Goal: Check status: Check status

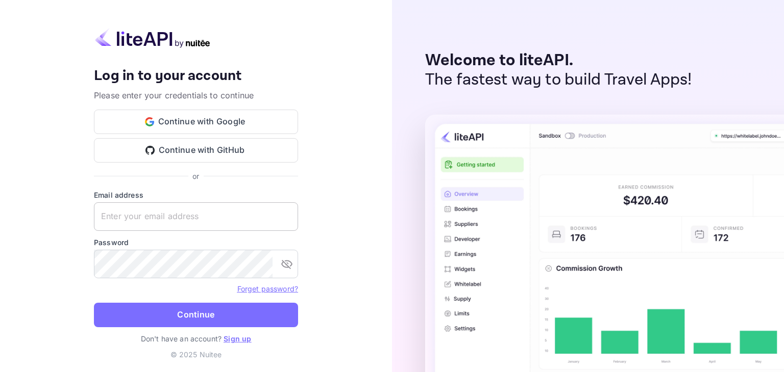
click at [154, 221] on input "text" at bounding box center [196, 217] width 204 height 29
paste input "[EMAIL_ADDRESS][DOMAIN_NAME]"
type input "[EMAIL_ADDRESS][DOMAIN_NAME]"
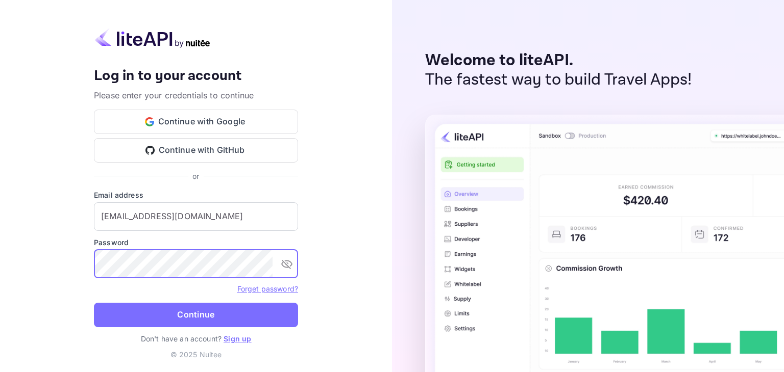
click at [284, 260] on icon "toggle password visibility" at bounding box center [287, 264] width 12 height 12
click at [173, 318] on button "Continue" at bounding box center [196, 315] width 204 height 24
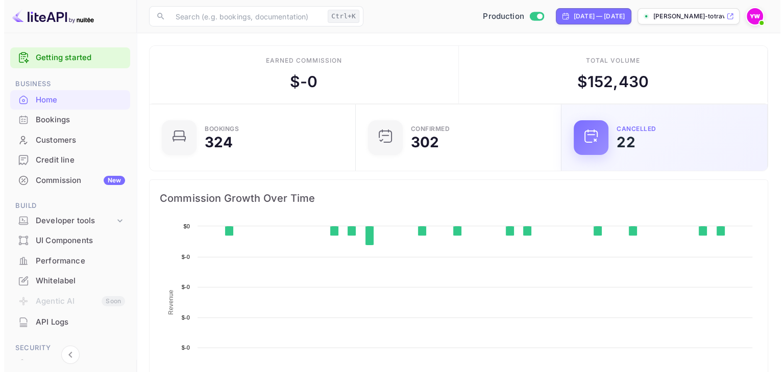
scroll to position [158, 192]
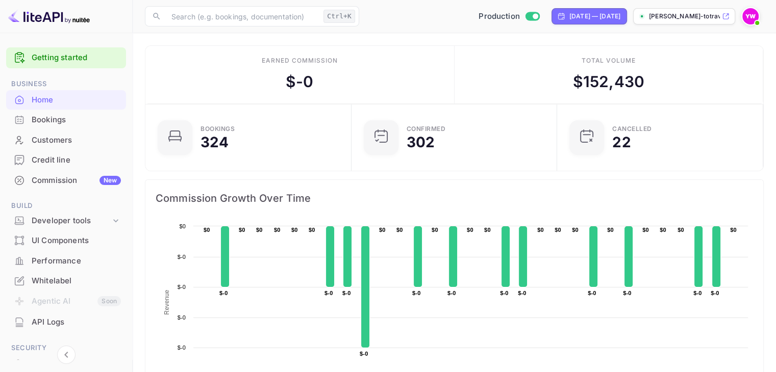
click at [81, 126] on div "Bookings" at bounding box center [66, 120] width 120 height 20
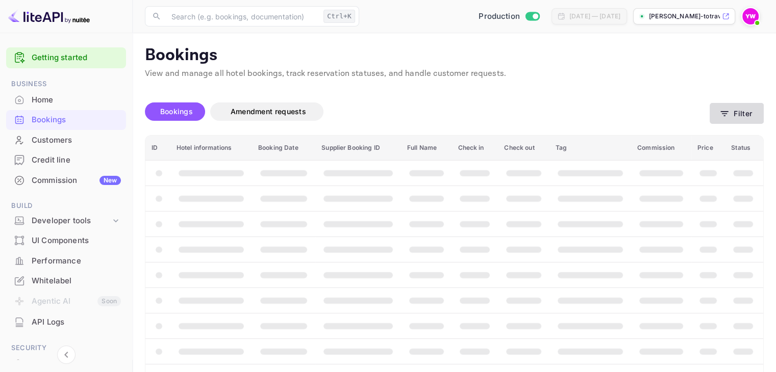
click at [745, 119] on button "Filter" at bounding box center [737, 113] width 54 height 21
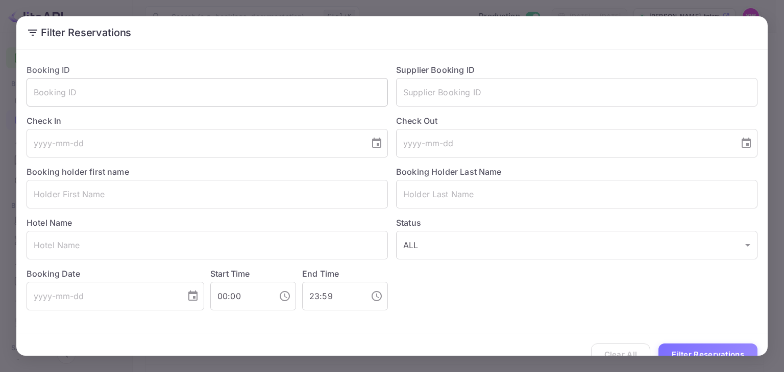
drag, startPoint x: 188, startPoint y: 82, endPoint x: 201, endPoint y: 87, distance: 13.7
click at [188, 83] on input "text" at bounding box center [207, 92] width 361 height 29
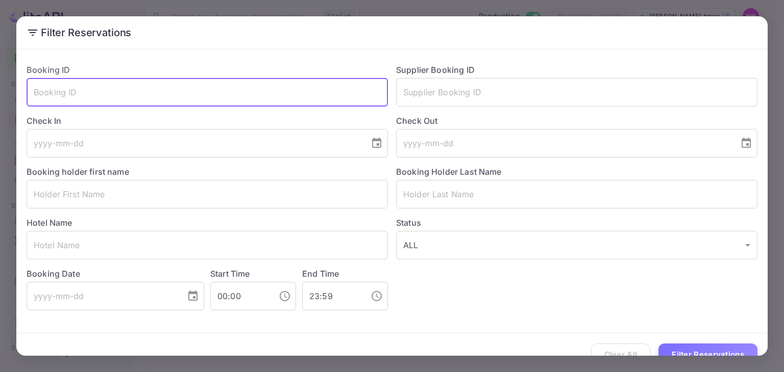
paste input "2l9FRTRSa"
type input "2l9FRTRSa"
click at [709, 349] on button "Filter Reservations" at bounding box center [707, 355] width 99 height 22
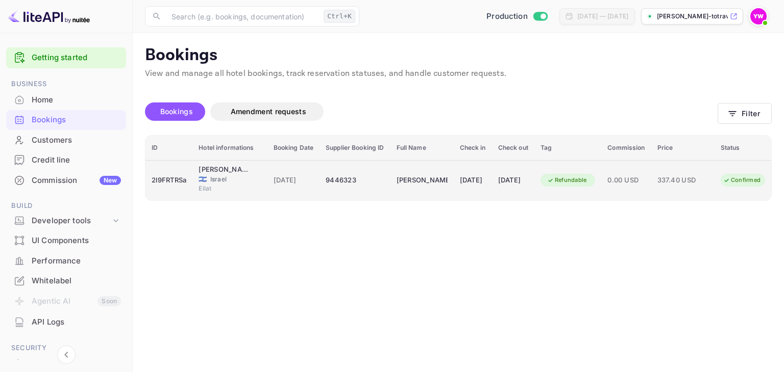
click at [756, 186] on div "Confirmed" at bounding box center [741, 180] width 51 height 13
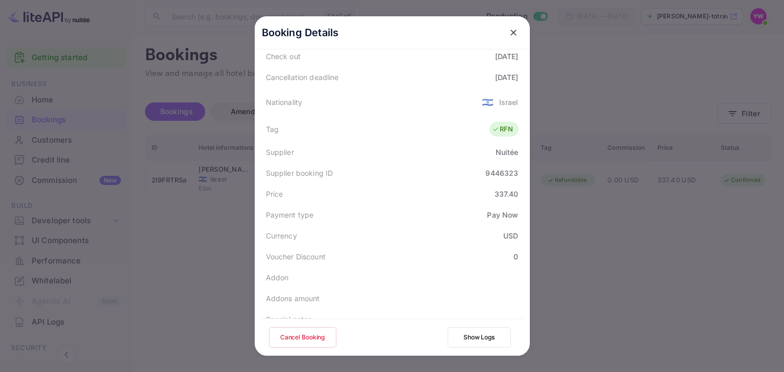
scroll to position [287, 0]
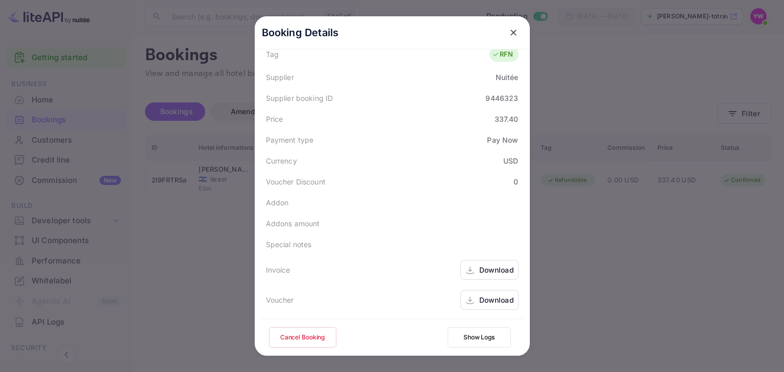
click at [498, 299] on div "Download" at bounding box center [496, 300] width 35 height 11
click at [508, 29] on icon "close" at bounding box center [513, 33] width 10 height 10
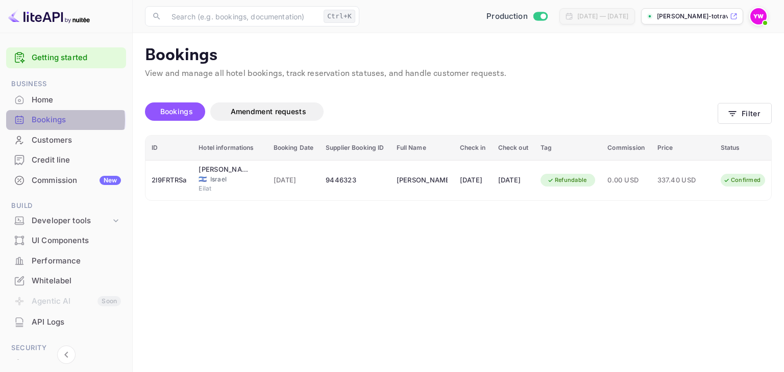
click at [49, 120] on div "Bookings" at bounding box center [76, 120] width 89 height 12
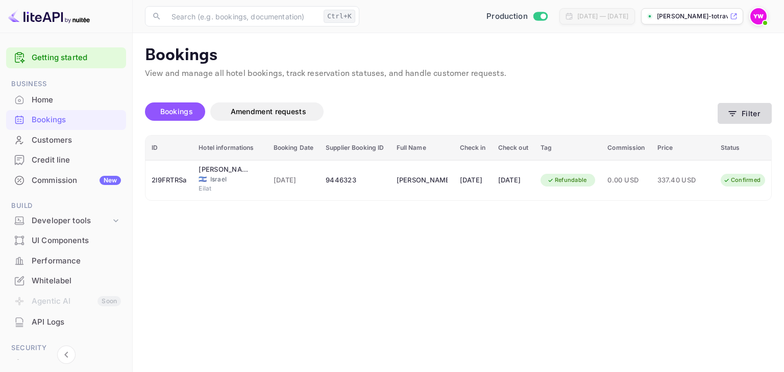
click at [737, 118] on icon "button" at bounding box center [732, 114] width 10 height 10
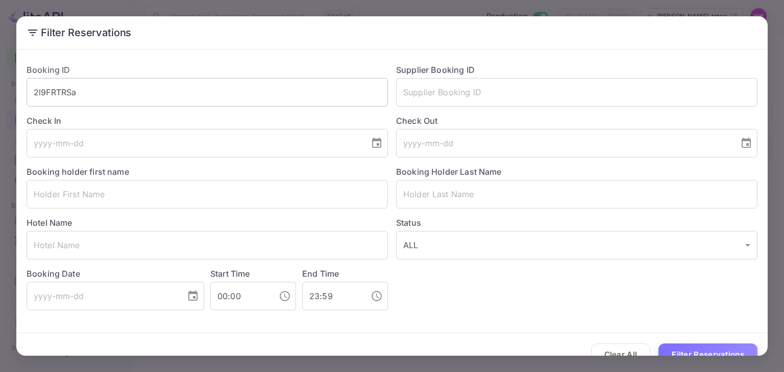
click at [181, 96] on input "2l9FRTRSa" at bounding box center [207, 92] width 361 height 29
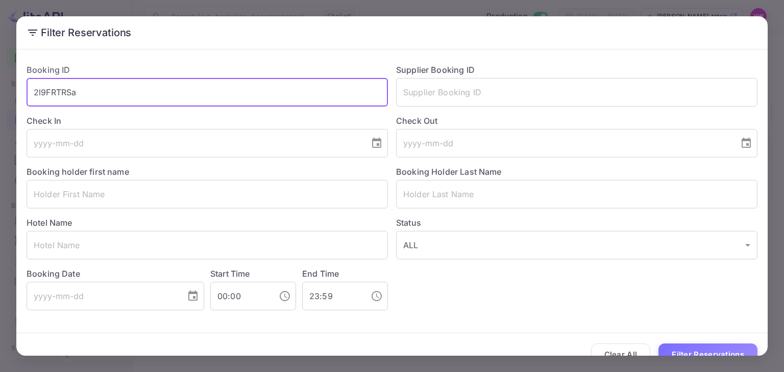
click at [181, 96] on input "2l9FRTRSa" at bounding box center [207, 92] width 361 height 29
paste input "T_gdL6MI7"
type input "T_gdL6MI7"
drag, startPoint x: 722, startPoint y: 353, endPoint x: 690, endPoint y: 345, distance: 33.2
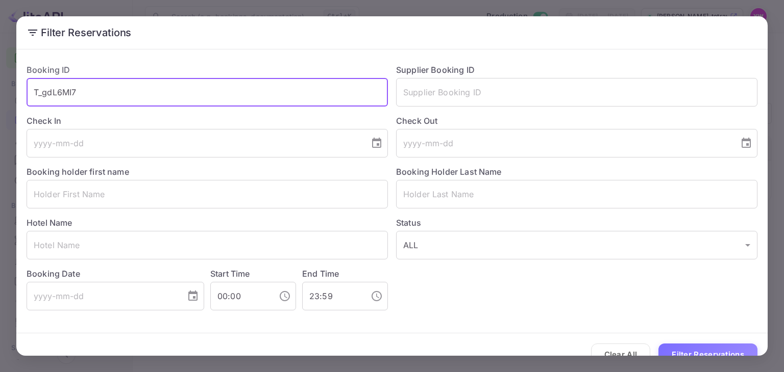
click at [722, 353] on button "Filter Reservations" at bounding box center [707, 355] width 99 height 22
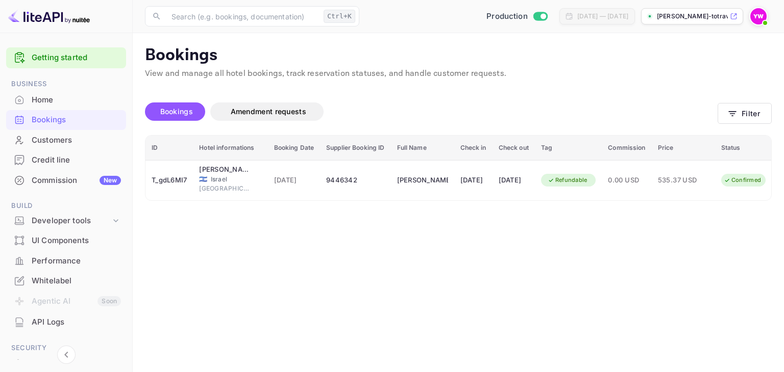
drag, startPoint x: 96, startPoint y: 19, endPoint x: 69, endPoint y: 19, distance: 26.5
click at [69, 19] on div at bounding box center [66, 16] width 133 height 33
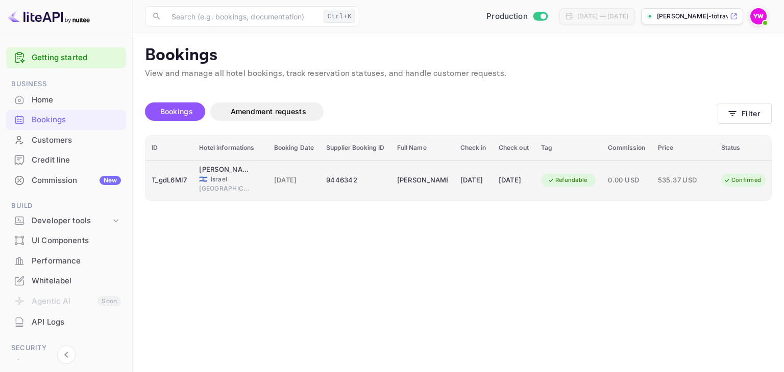
click at [709, 183] on span "535.37 USD" at bounding box center [683, 180] width 51 height 11
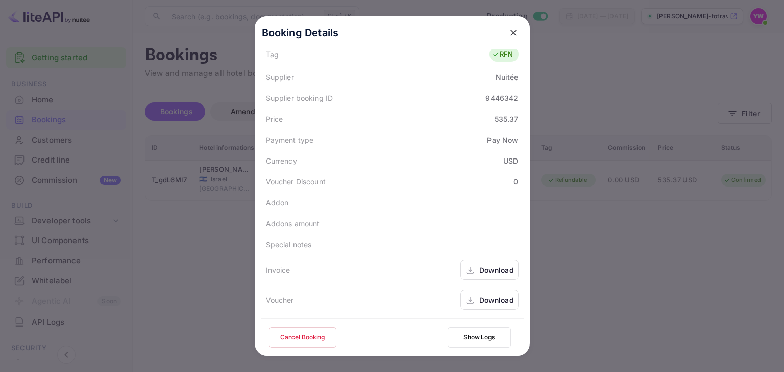
click at [492, 299] on div "Download" at bounding box center [496, 300] width 35 height 11
click at [513, 32] on icon "close" at bounding box center [513, 33] width 10 height 10
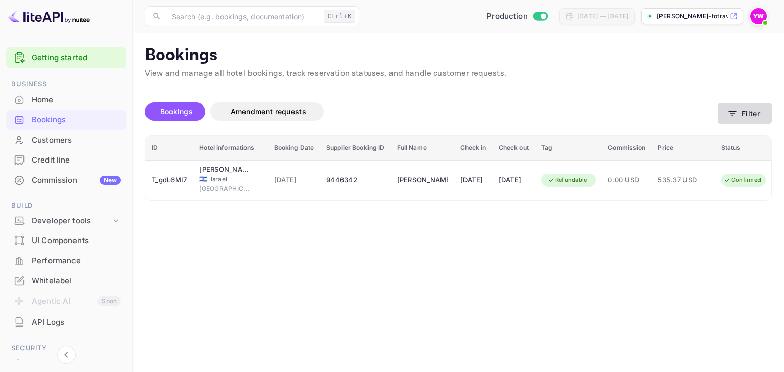
click at [737, 118] on icon "button" at bounding box center [732, 114] width 10 height 10
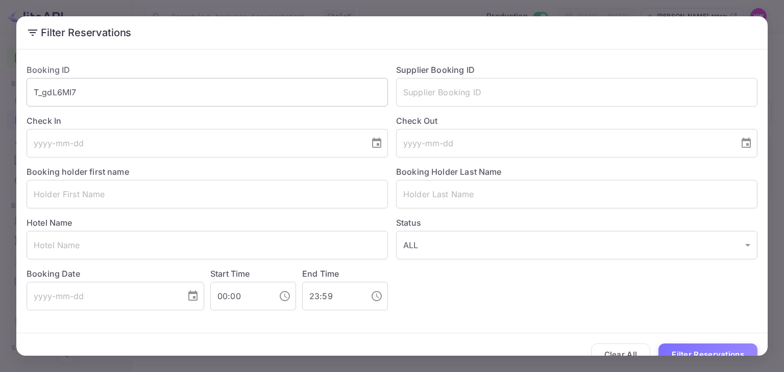
click at [275, 97] on input "T_gdL6MI7" at bounding box center [207, 92] width 361 height 29
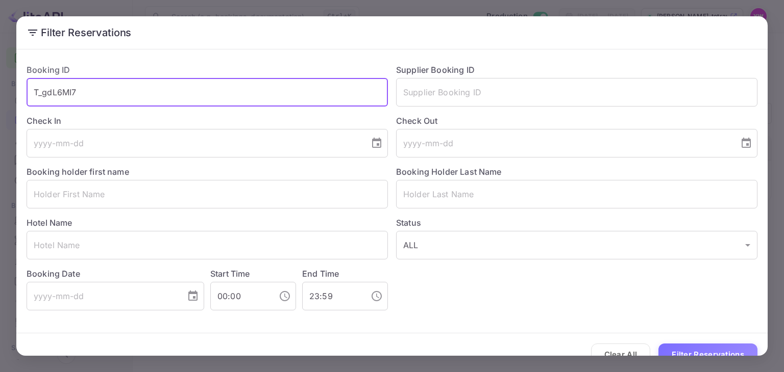
click at [275, 97] on input "T_gdL6MI7" at bounding box center [207, 92] width 361 height 29
click at [274, 98] on input "T_gdL6MI7" at bounding box center [207, 92] width 361 height 29
click at [105, 194] on input "text" at bounding box center [207, 194] width 361 height 29
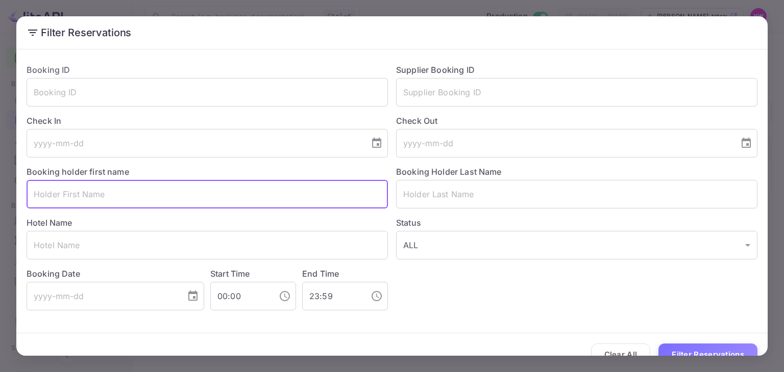
paste input "[PERSON_NAME]"
click at [82, 195] on input "[PERSON_NAME]" at bounding box center [207, 194] width 361 height 29
type input "[PERSON_NAME]"
click at [445, 192] on input "text" at bounding box center [576, 194] width 361 height 29
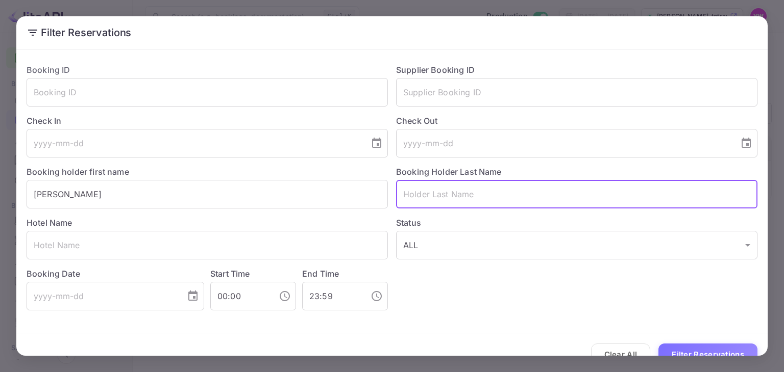
paste input "DAGAN"
type input "DAGAN"
click at [81, 194] on input "[PERSON_NAME]" at bounding box center [207, 194] width 361 height 29
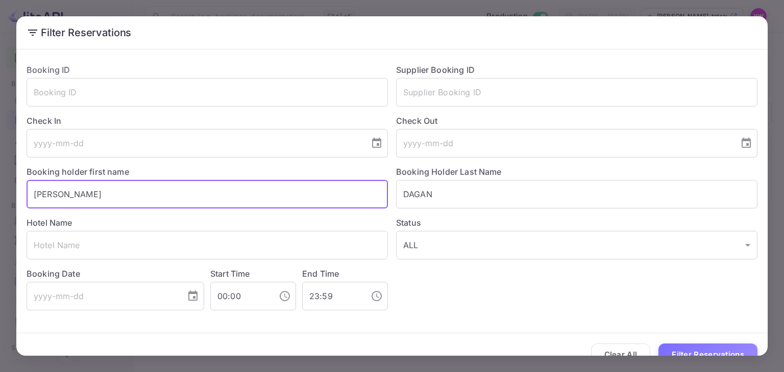
click at [81, 195] on input "[PERSON_NAME]" at bounding box center [207, 194] width 361 height 29
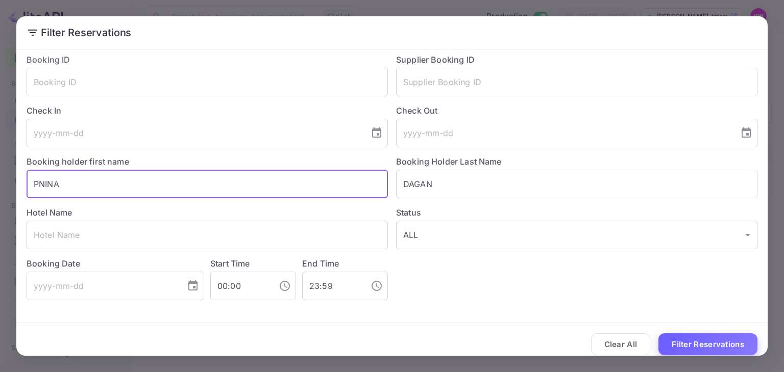
scroll to position [19, 0]
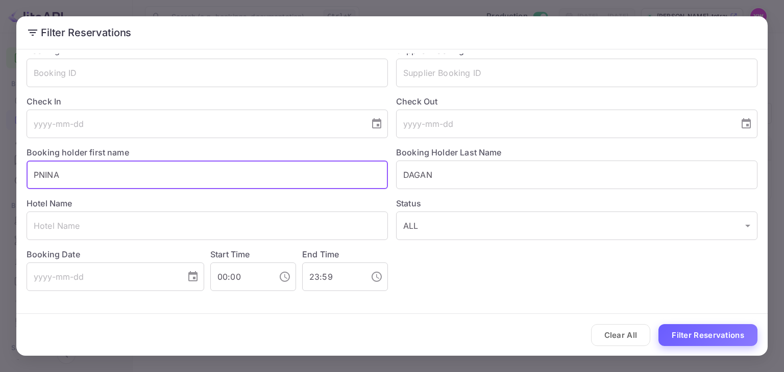
type input "PNINA"
drag, startPoint x: 701, startPoint y: 335, endPoint x: 688, endPoint y: 341, distance: 14.4
click at [701, 336] on button "Filter Reservations" at bounding box center [707, 335] width 99 height 22
